Goal: Communication & Community: Participate in discussion

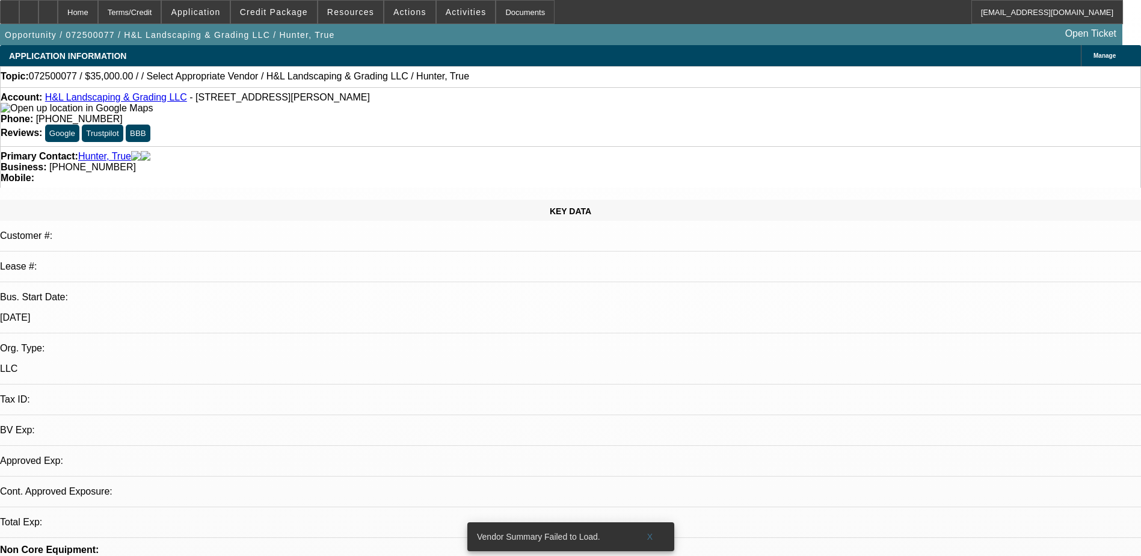
select select "0"
select select "2"
select select "0.1"
select select "1"
select select "2"
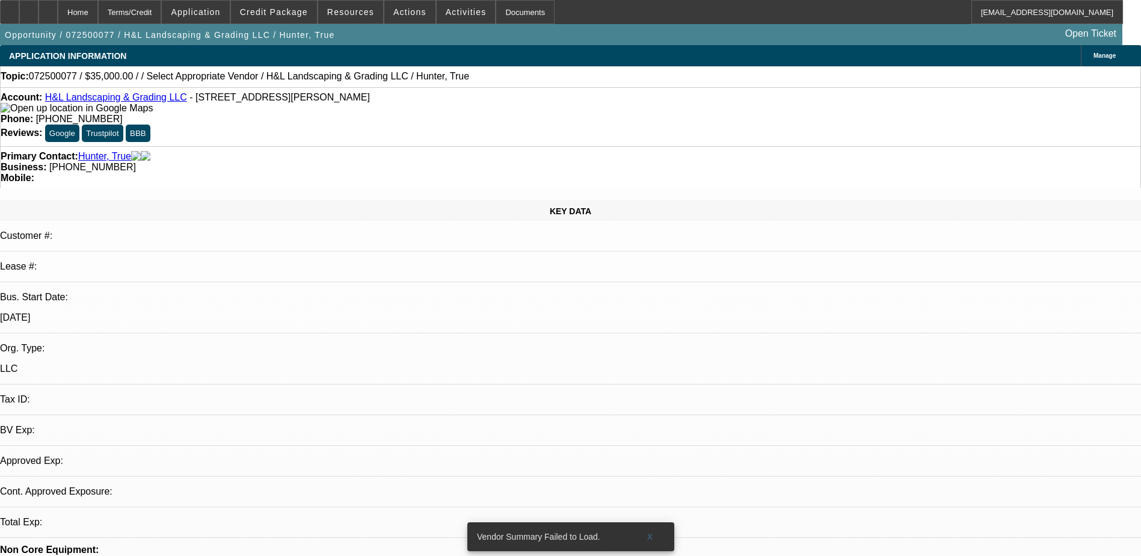
select select "4"
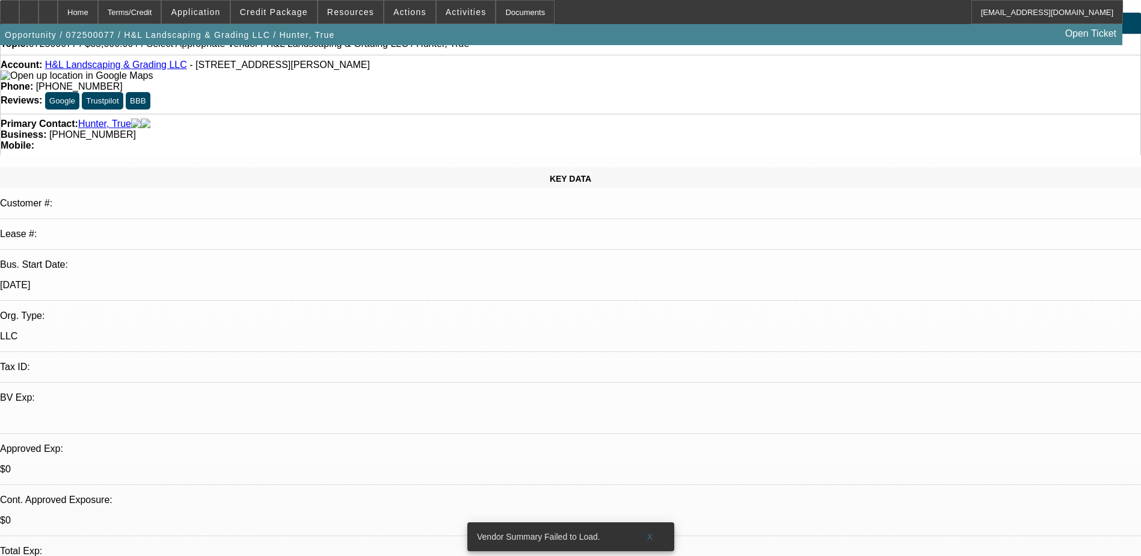
scroll to position [60, 0]
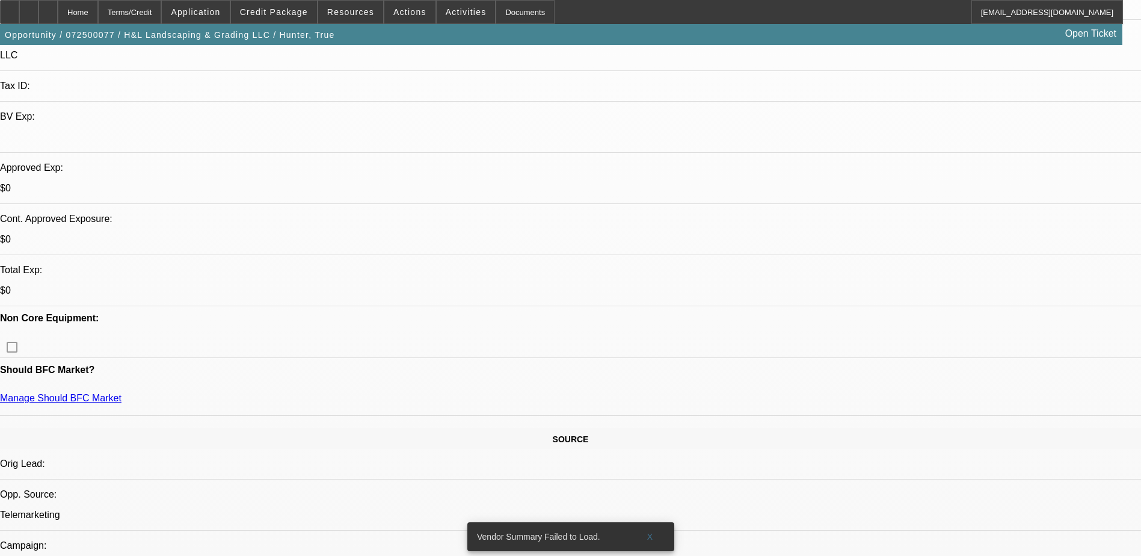
scroll to position [301, 0]
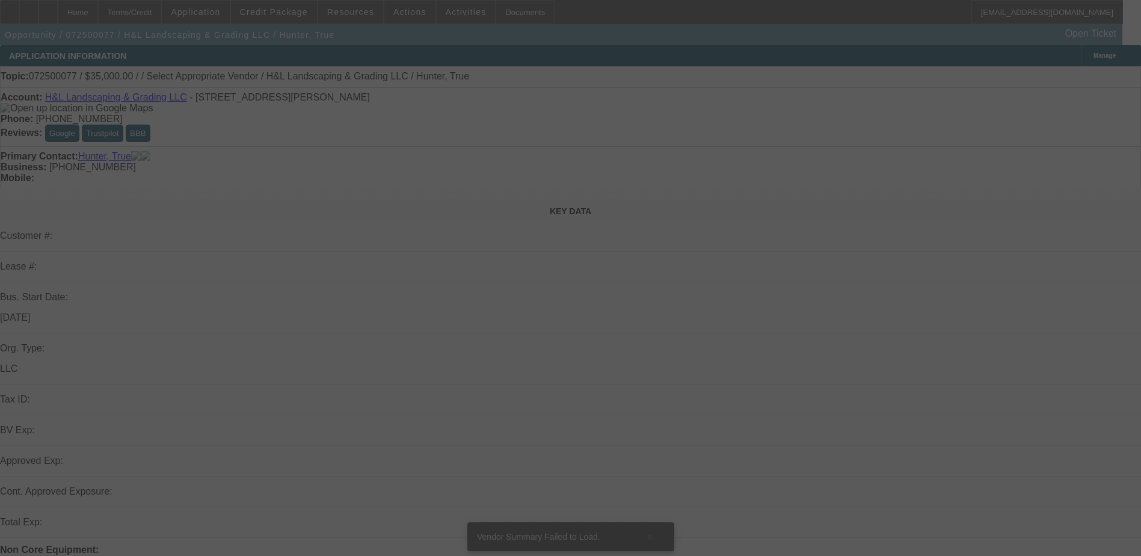
select select "0"
select select "2"
select select "0.1"
select select "4"
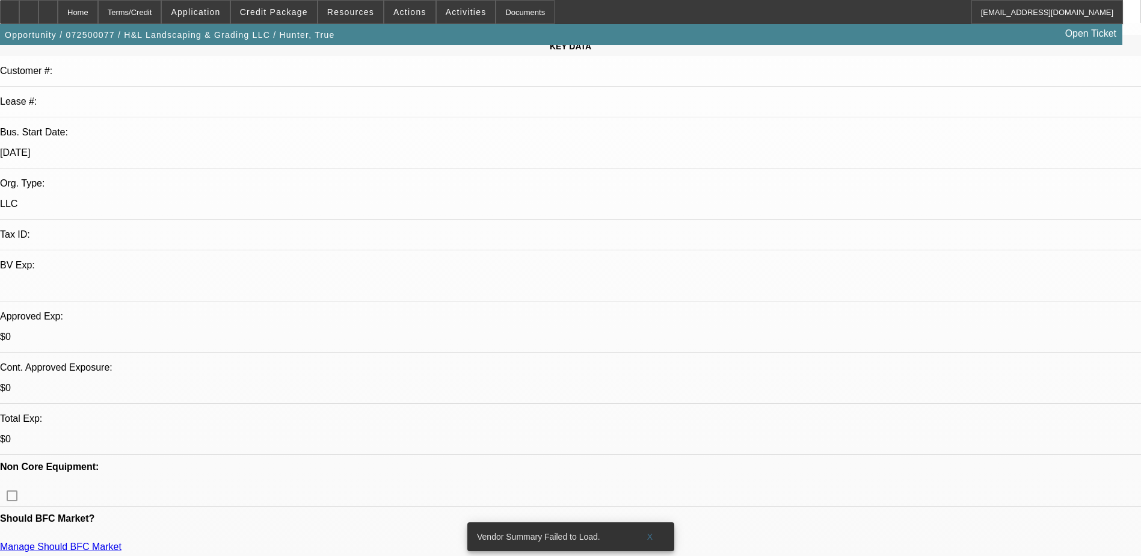
scroll to position [120, 0]
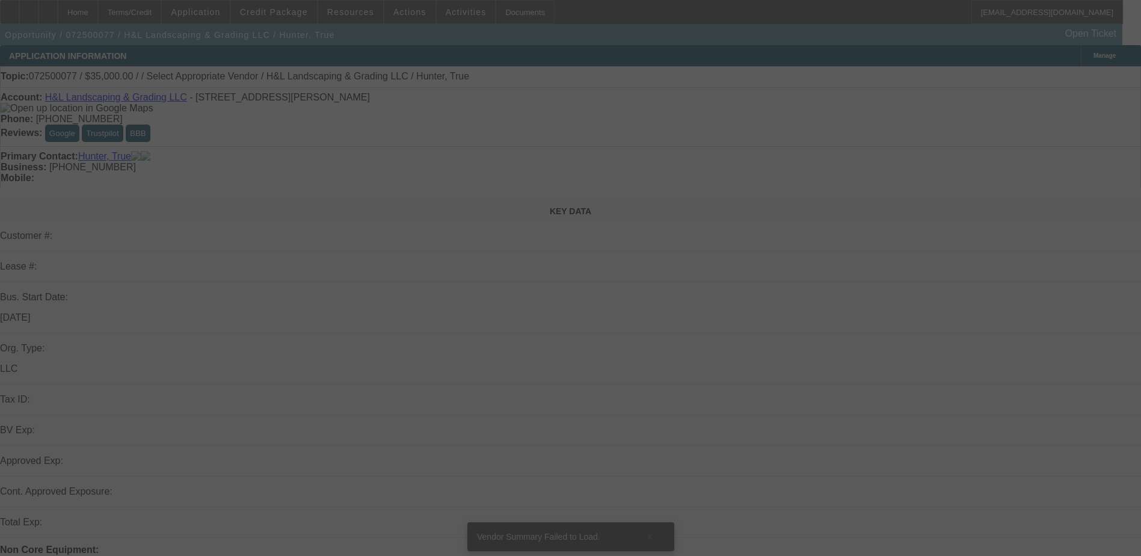
select select "0"
select select "2"
select select "0.1"
select select "4"
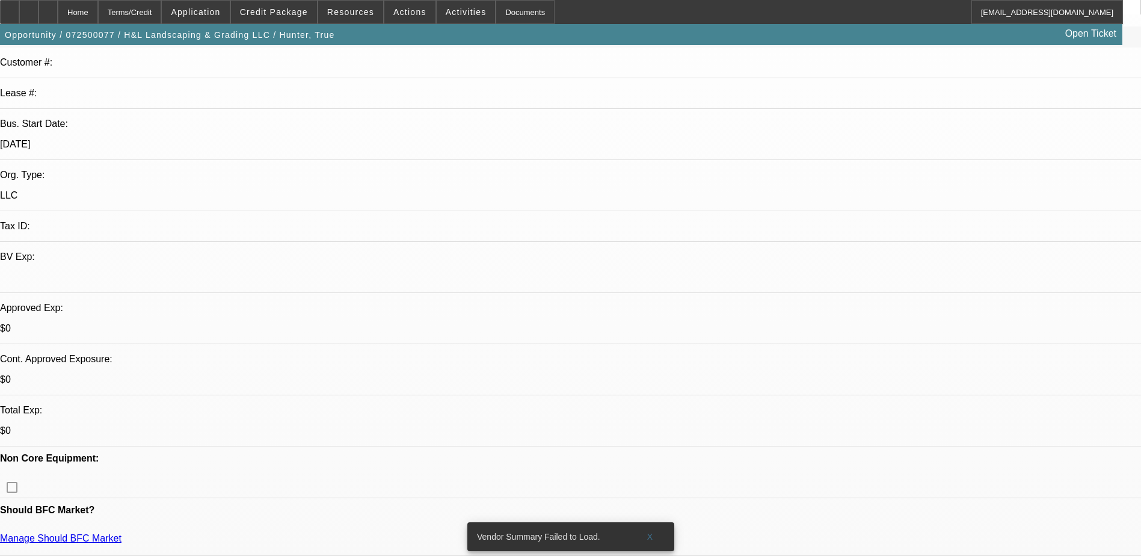
scroll to position [180, 0]
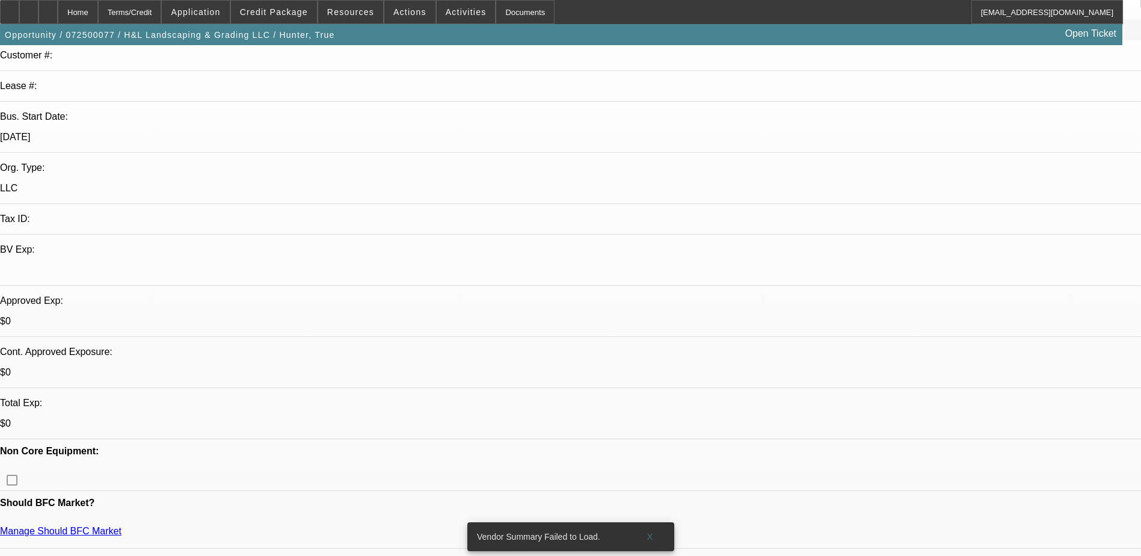
radio input "true"
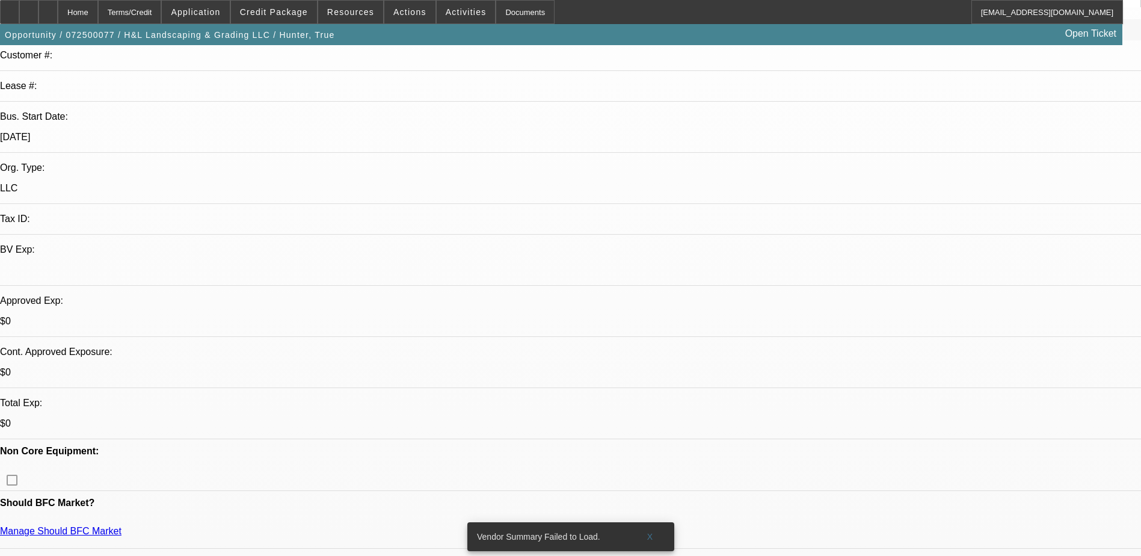
type textarea "9/23 spoke to Jonathon, said he wants another tow months to stack up money for …"
radio input "true"
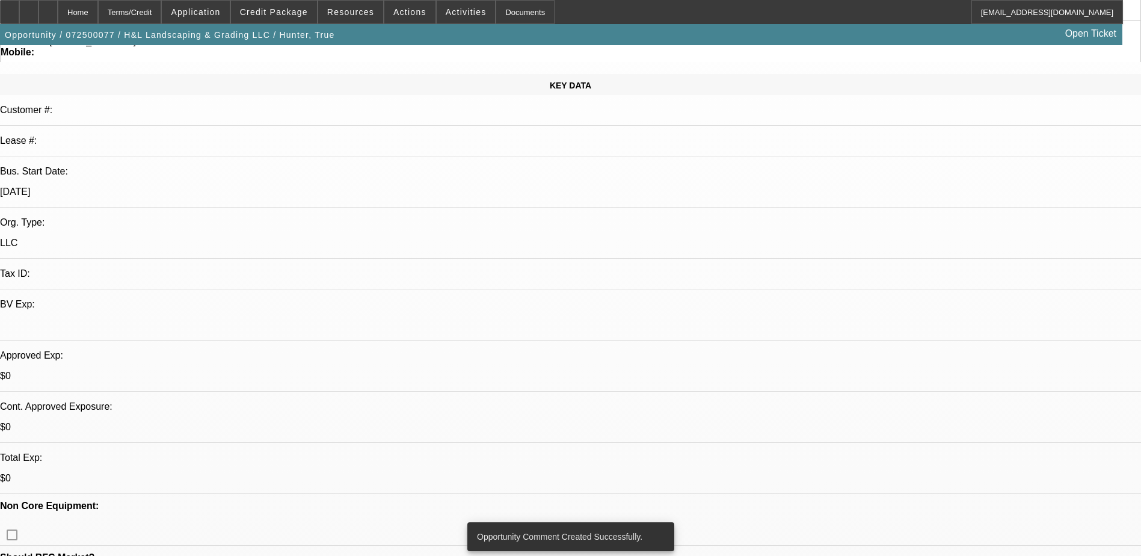
scroll to position [0, 0]
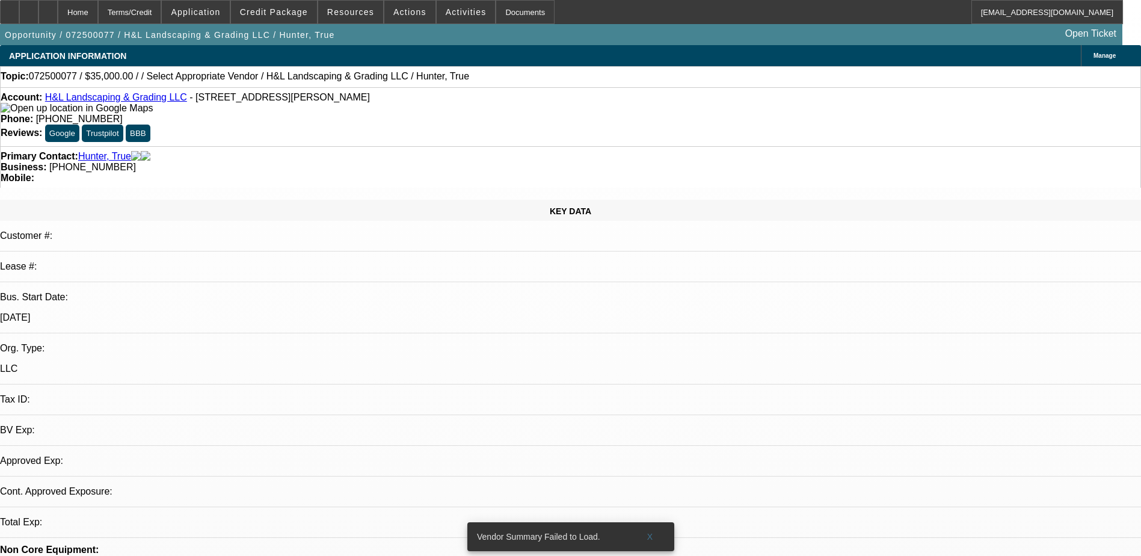
select select "0"
select select "2"
select select "0.1"
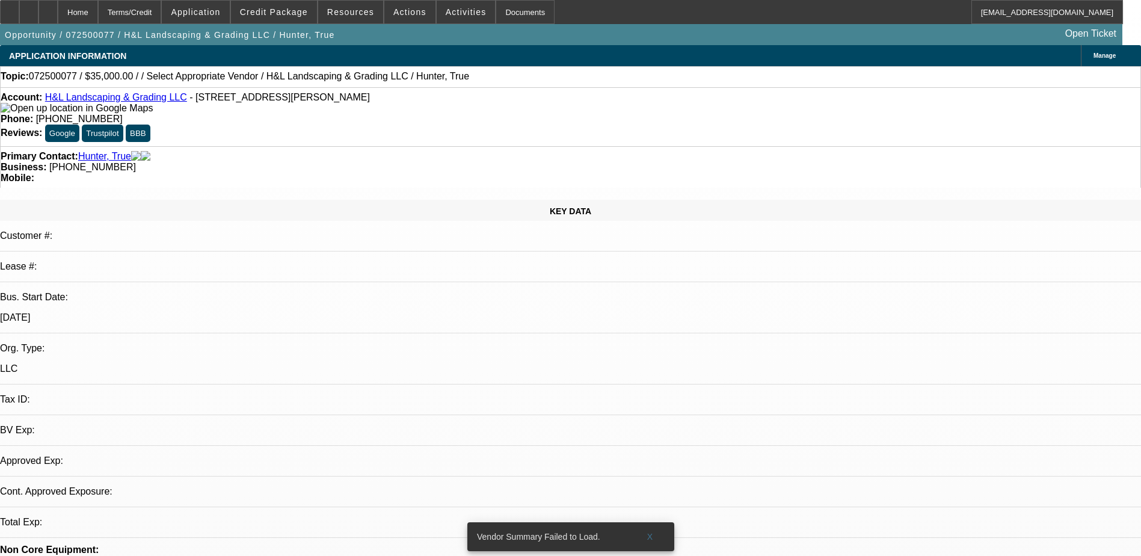
select select "4"
